Goal: Navigation & Orientation: Find specific page/section

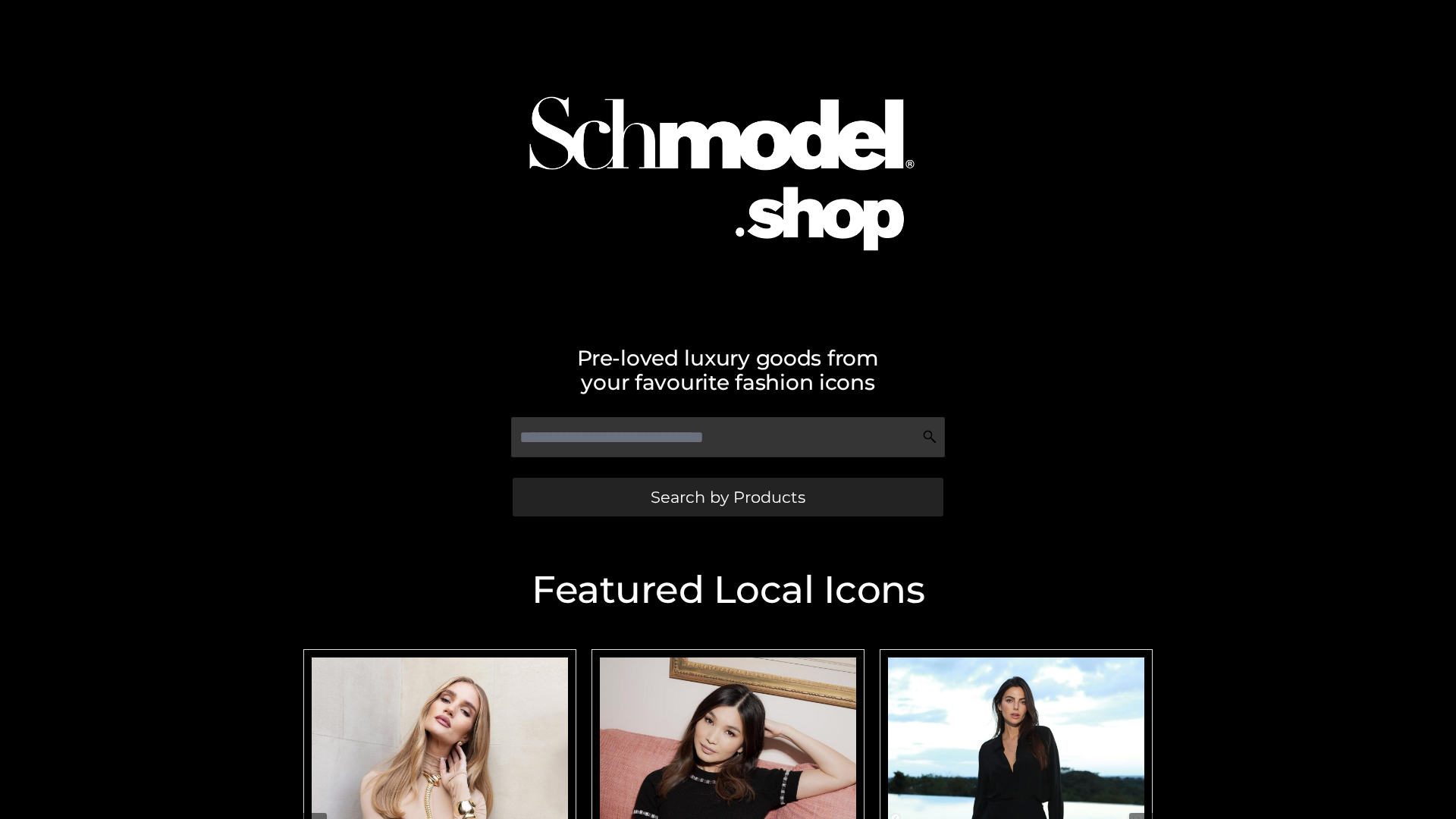
click at [727, 497] on span "Search by Products" at bounding box center [728, 497] width 154 height 16
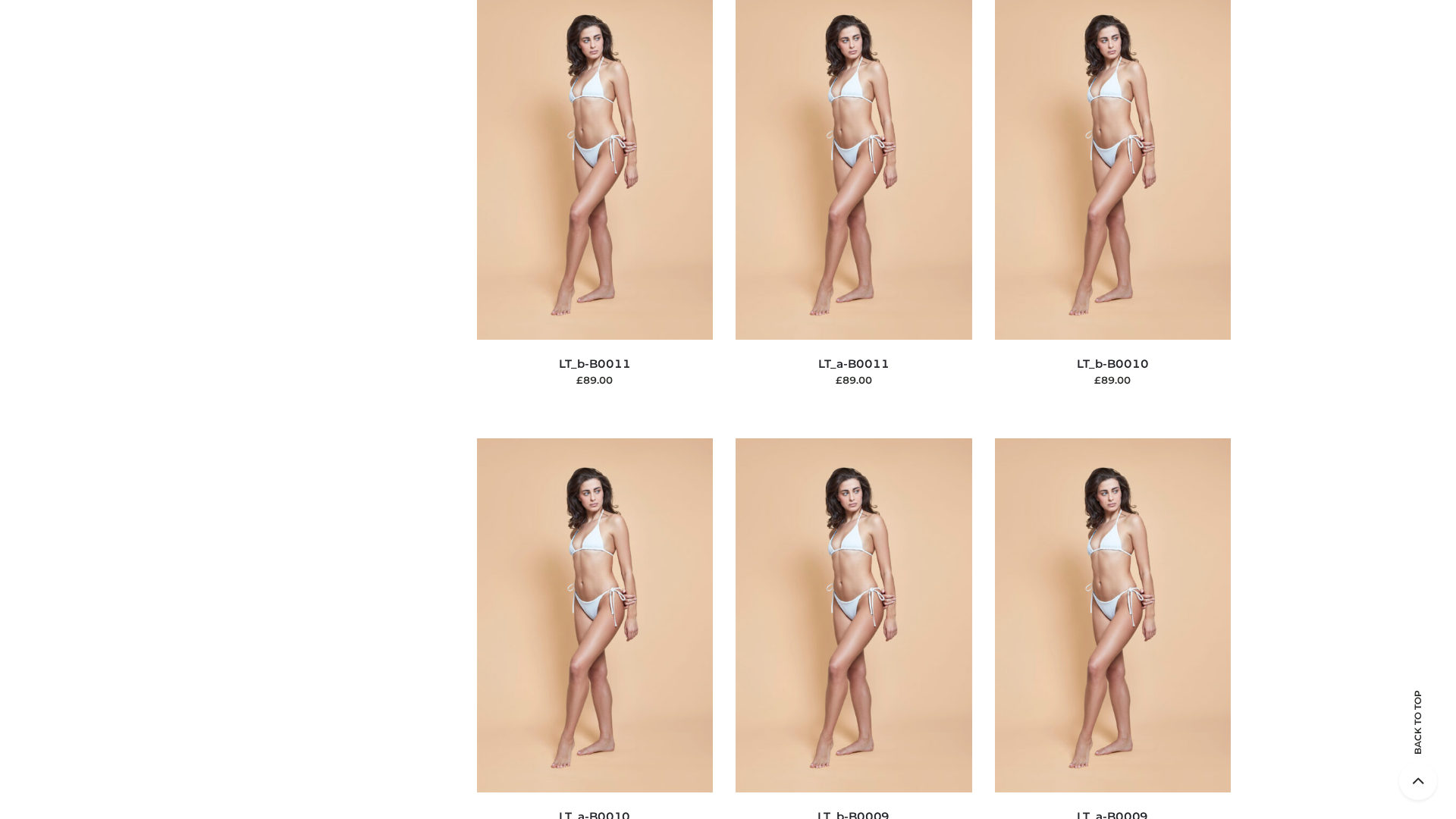
scroll to position [6809, 0]
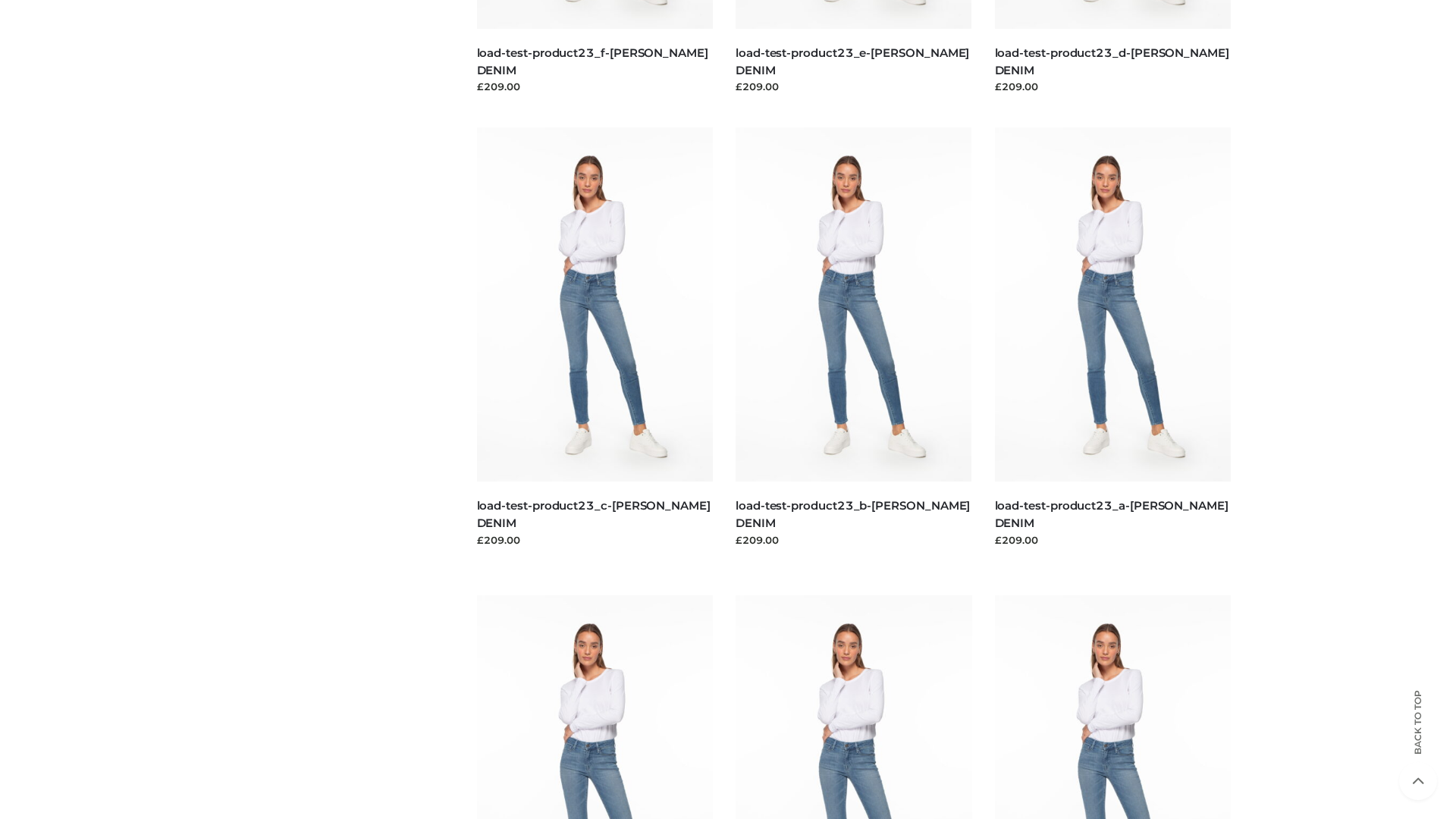
scroll to position [1330, 0]
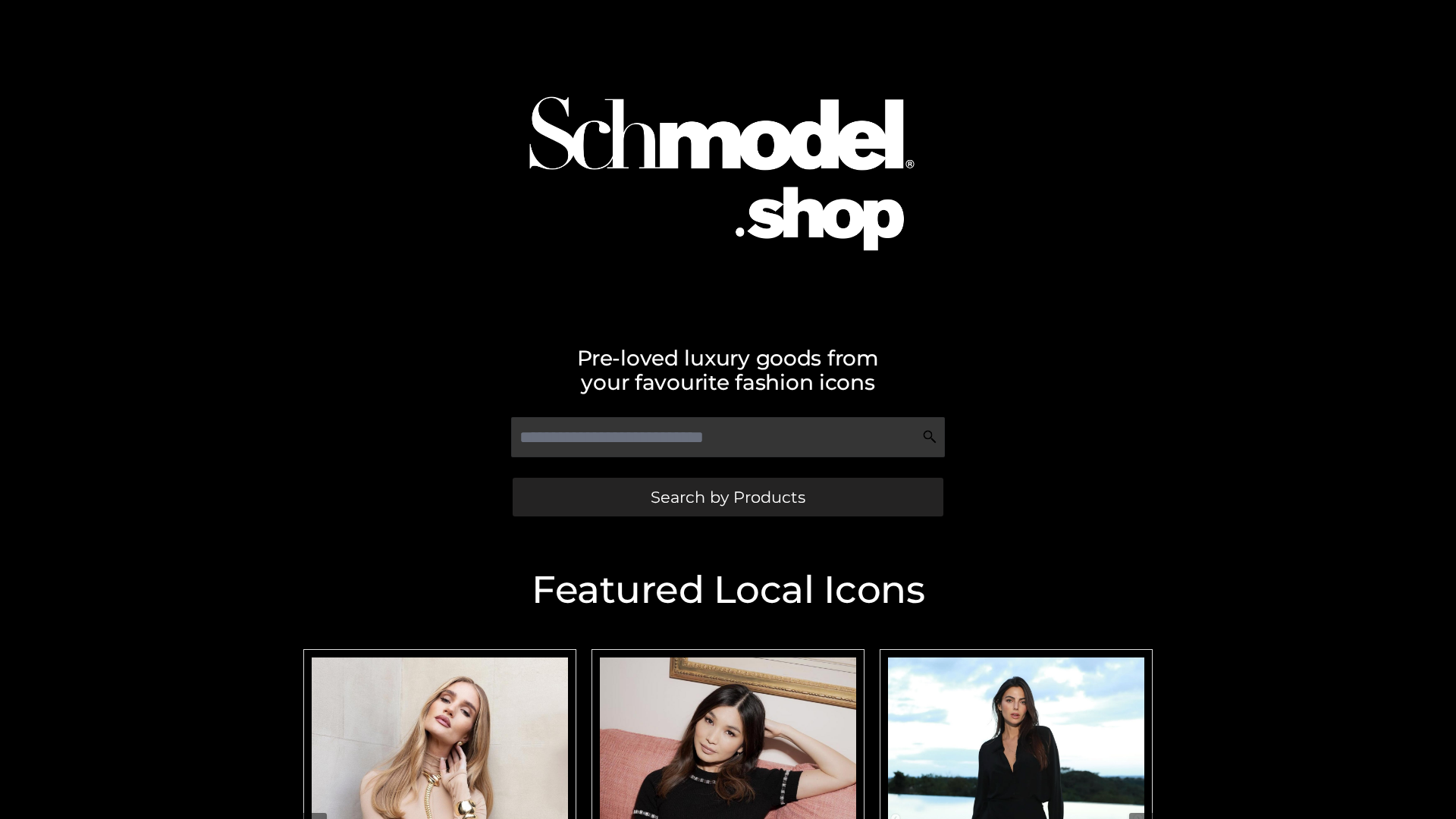
click at [727, 497] on span "Search by Products" at bounding box center [728, 497] width 154 height 16
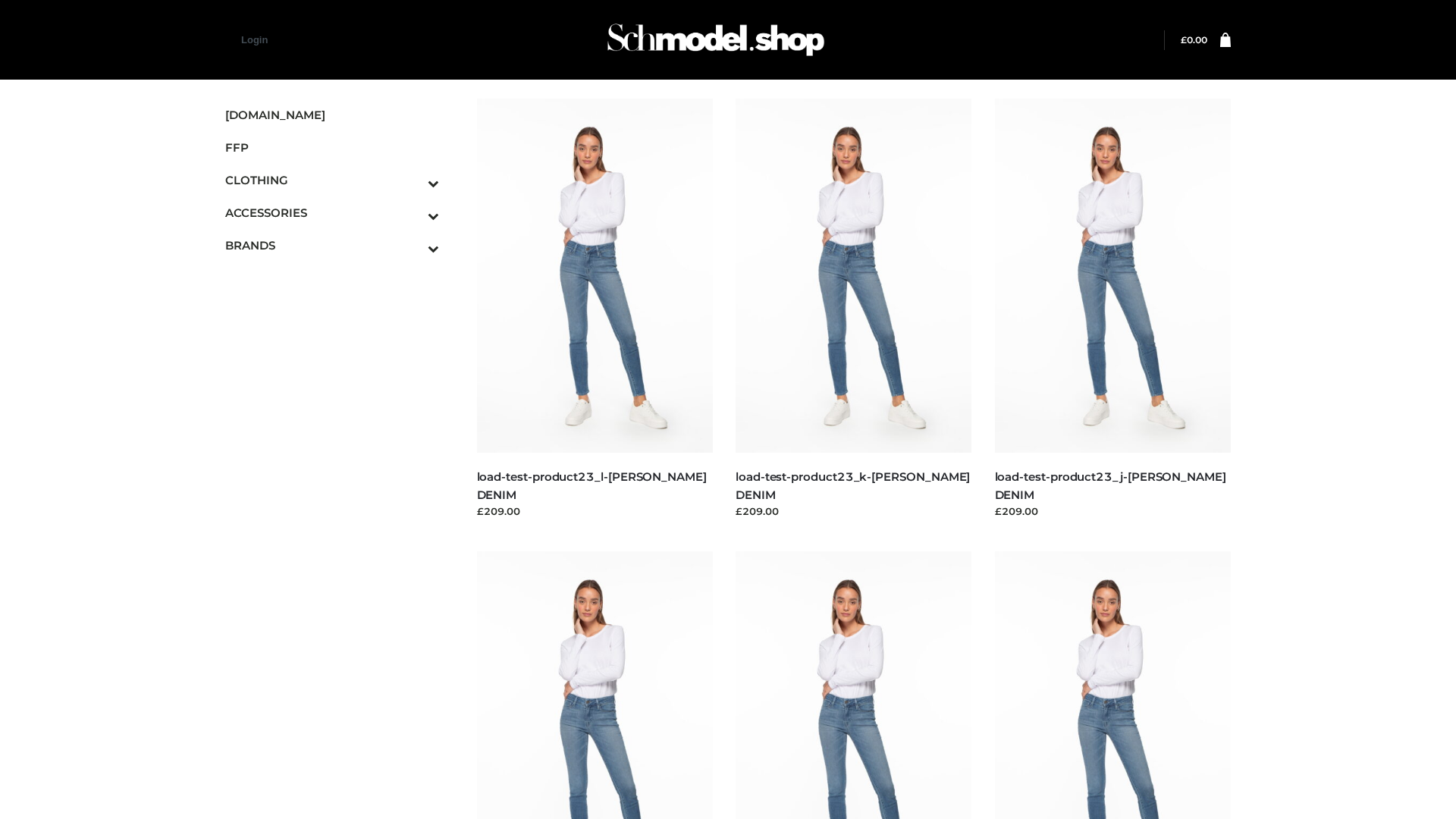
scroll to position [38, 0]
